Goal: Information Seeking & Learning: Check status

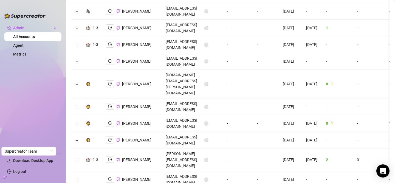
scroll to position [584, 0]
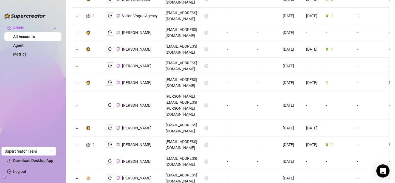
copy td "jackson@creatorsinc.com"
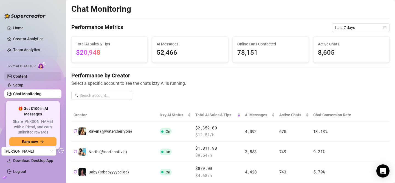
click at [21, 76] on link "Content" at bounding box center [20, 76] width 14 height 4
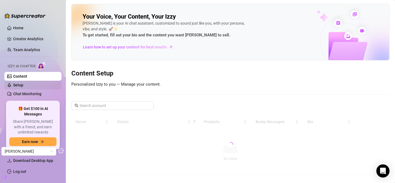
click at [23, 84] on link "Setup" at bounding box center [18, 85] width 10 height 4
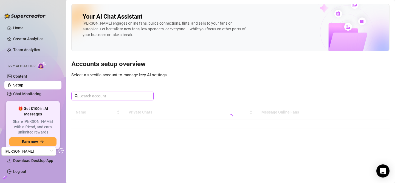
click at [88, 98] on input "text" at bounding box center [112, 96] width 66 height 6
paste input "motomadness"
type input "motomadness"
click at [149, 96] on icon "close-circle" at bounding box center [148, 96] width 3 height 3
type input "m"
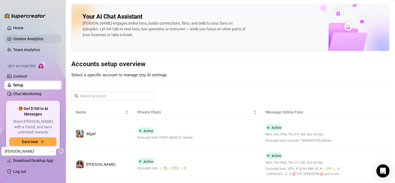
click at [23, 38] on link "Creator Analytics" at bounding box center [35, 39] width 44 height 9
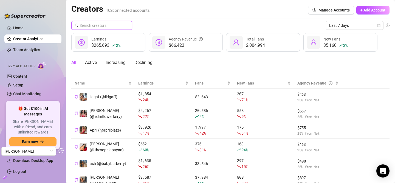
click at [100, 24] on input "text" at bounding box center [101, 25] width 45 height 6
paste input "motomadness"
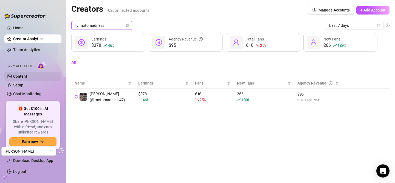
type input "motomadness"
click at [27, 74] on link "Content" at bounding box center [20, 76] width 14 height 4
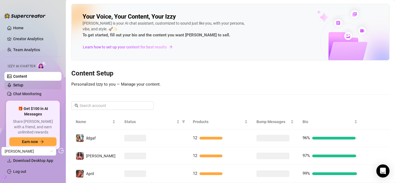
click at [23, 85] on link "Setup" at bounding box center [18, 85] width 10 height 4
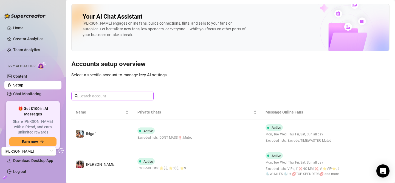
click at [133, 96] on input "text" at bounding box center [112, 96] width 66 height 6
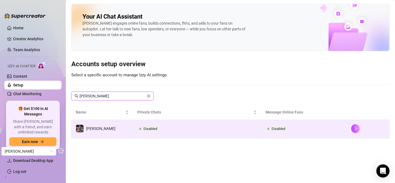
type input "[PERSON_NAME]"
click at [111, 130] on td "[PERSON_NAME]" at bounding box center [102, 129] width 62 height 18
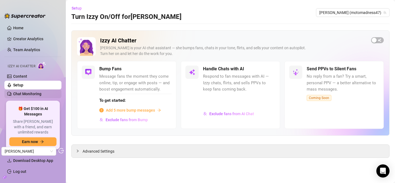
click at [24, 95] on link "Chat Monitoring" at bounding box center [27, 94] width 28 height 4
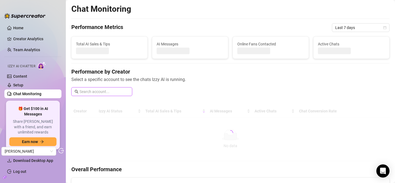
click at [109, 92] on input "text" at bounding box center [103, 92] width 49 height 6
type input "[PERSON_NAME]"
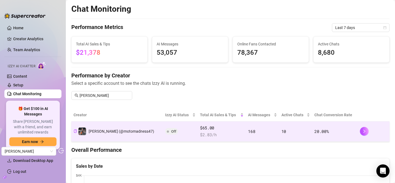
click at [218, 132] on div "$65.00 $ 2.83 /h" at bounding box center [222, 131] width 44 height 13
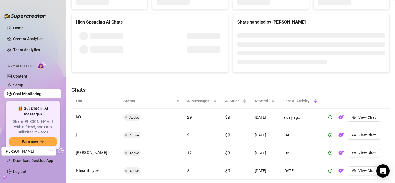
scroll to position [199, 0]
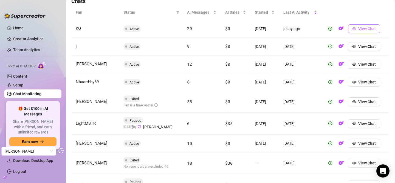
click at [365, 27] on span "View Chat" at bounding box center [367, 29] width 18 height 4
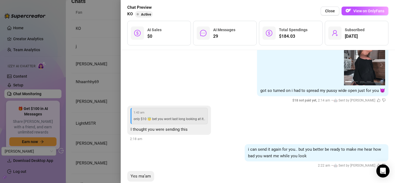
scroll to position [694, 0]
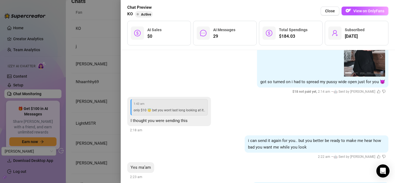
click at [193, 108] on span "only $10 😇 bet you wont last long looking at it.." at bounding box center [169, 110] width 72 height 4
click at [181, 117] on div "1:43 am only $10 😇 bet you wont last long looking at it.. I thought you were se…" at bounding box center [169, 111] width 84 height 29
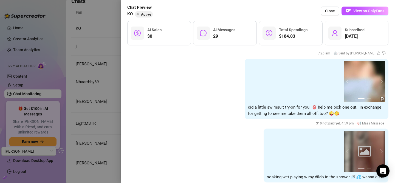
scroll to position [1280, 0]
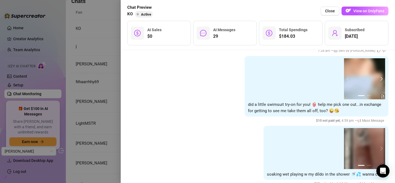
click at [378, 77] on button "next" at bounding box center [380, 79] width 4 height 4
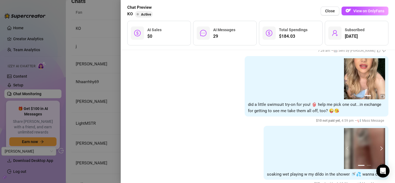
click at [378, 147] on button "next" at bounding box center [380, 149] width 4 height 4
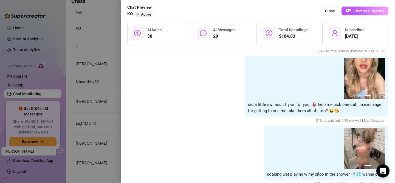
click at [378, 147] on button "next" at bounding box center [380, 149] width 4 height 4
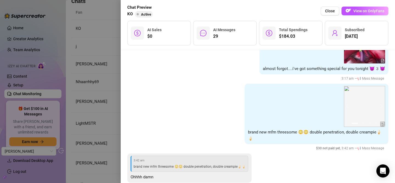
scroll to position [1078, 0]
click at [100, 36] on div at bounding box center [197, 91] width 395 height 183
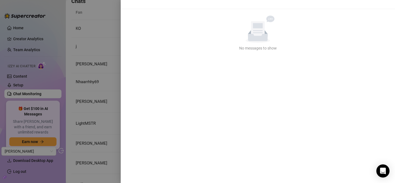
scroll to position [0, 0]
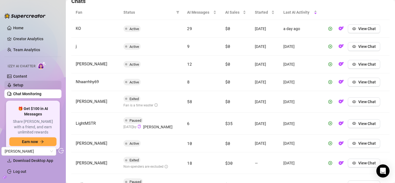
click at [22, 85] on link "Setup" at bounding box center [18, 85] width 10 height 4
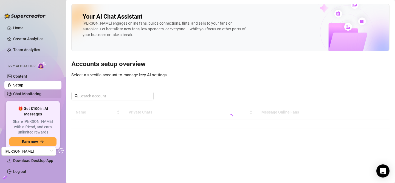
click at [23, 95] on link "Chat Monitoring" at bounding box center [27, 94] width 28 height 4
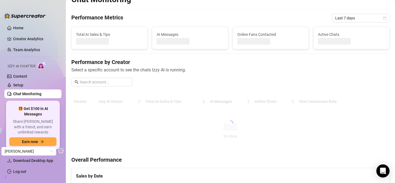
scroll to position [13, 0]
